Goal: Check status

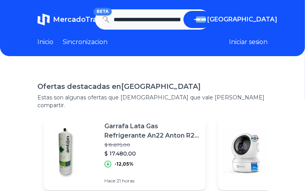
click at [202, 19] on icon "submit" at bounding box center [197, 19] width 9 height 9
type input "**********"
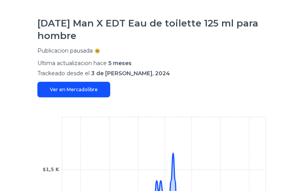
scroll to position [208, 6]
